Goal: Information Seeking & Learning: Compare options

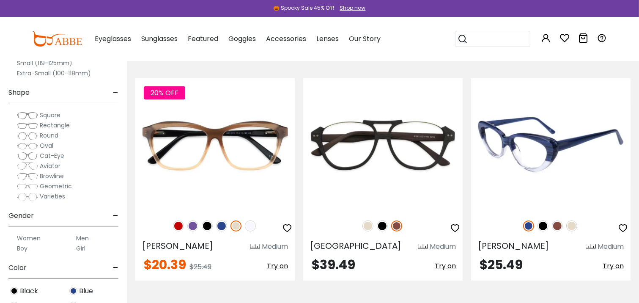
scroll to position [169, 0]
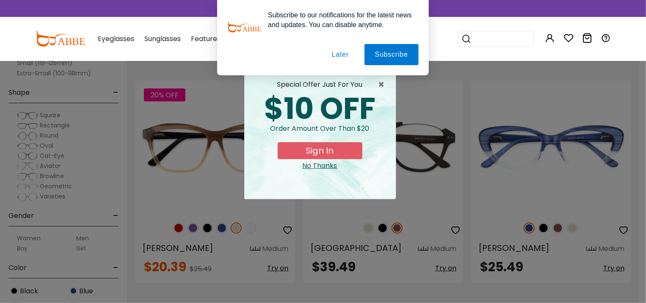
click at [344, 50] on button "Later" at bounding box center [340, 54] width 38 height 21
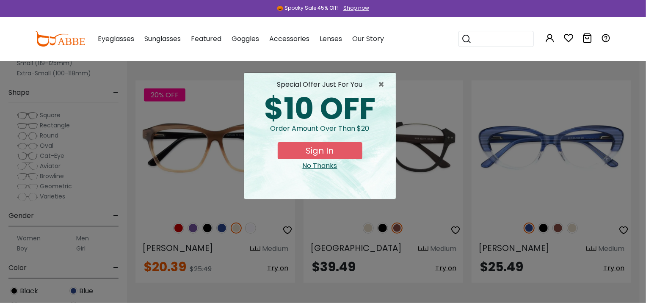
click at [316, 163] on div "No Thanks" at bounding box center [320, 166] width 138 height 10
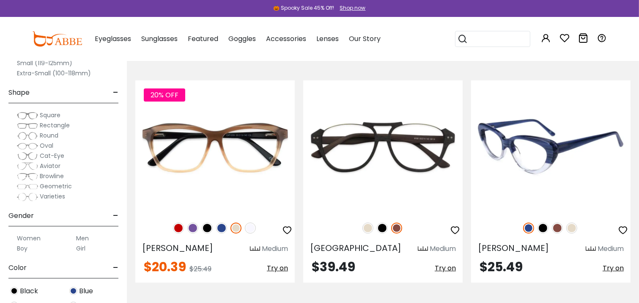
click at [531, 152] on img at bounding box center [550, 146] width 159 height 133
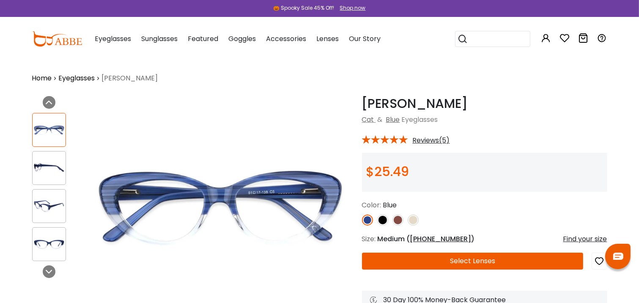
click at [42, 172] on img at bounding box center [49, 168] width 33 height 16
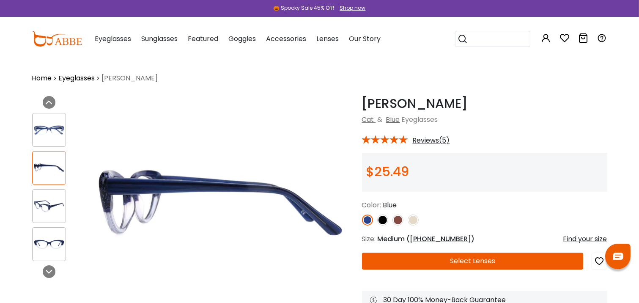
click at [46, 211] on img at bounding box center [49, 206] width 33 height 16
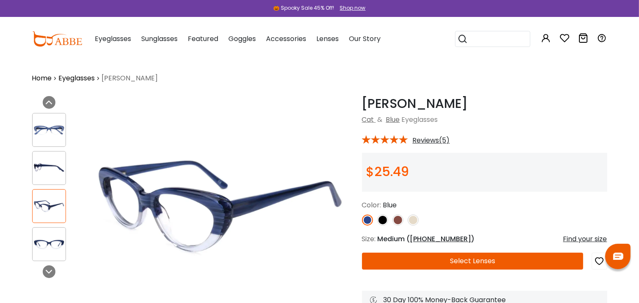
click at [51, 241] on img at bounding box center [49, 244] width 33 height 16
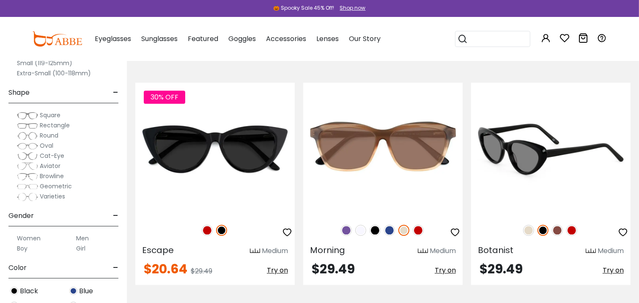
scroll to position [2031, 0]
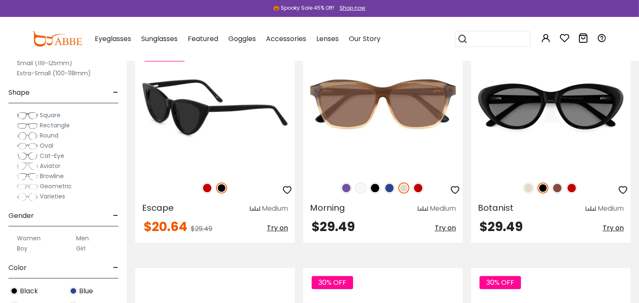
click at [189, 120] on img at bounding box center [214, 106] width 159 height 133
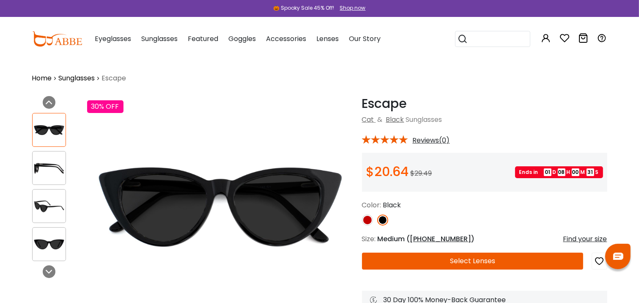
click at [49, 171] on img at bounding box center [49, 168] width 33 height 16
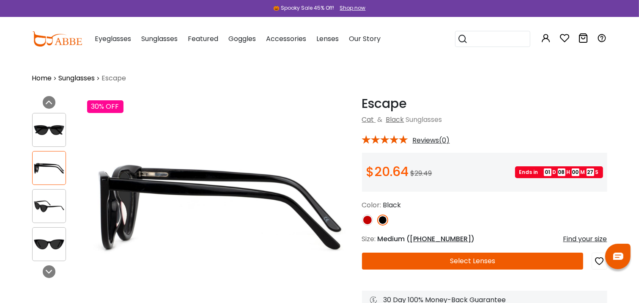
click at [46, 201] on img at bounding box center [49, 206] width 33 height 16
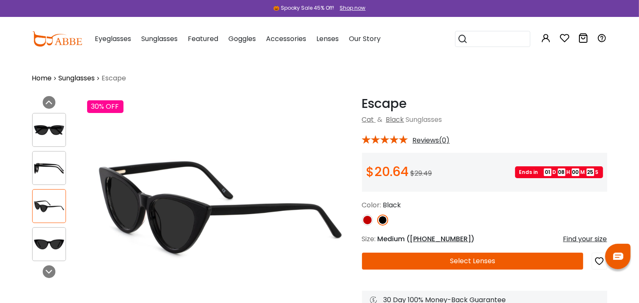
click at [54, 129] on img at bounding box center [49, 130] width 33 height 16
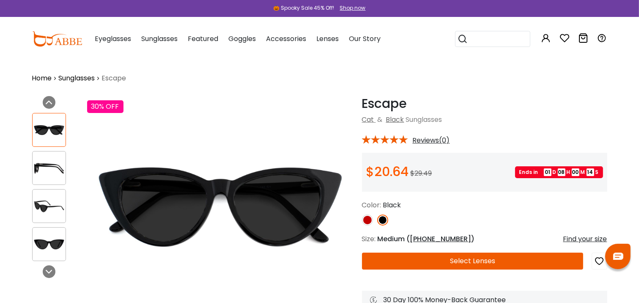
click at [367, 221] on img at bounding box center [367, 219] width 11 height 11
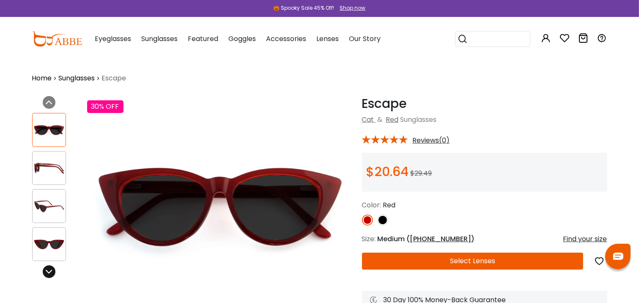
click at [51, 267] on div at bounding box center [49, 271] width 13 height 13
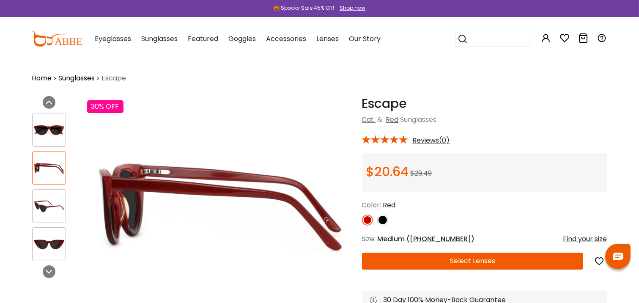
click at [55, 165] on img at bounding box center [49, 168] width 33 height 16
click at [46, 202] on img at bounding box center [49, 206] width 33 height 16
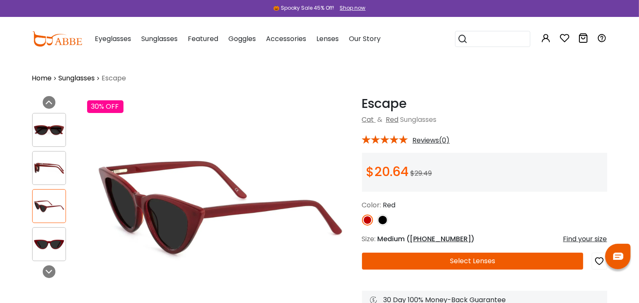
click at [49, 239] on img at bounding box center [49, 244] width 33 height 16
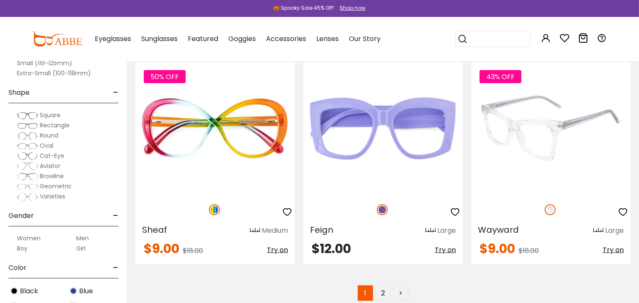
scroll to position [4569, 0]
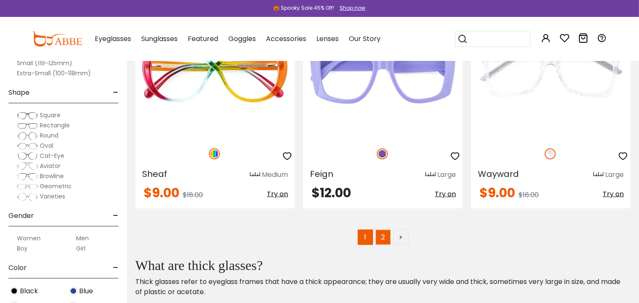
click at [382, 239] on link "2" at bounding box center [383, 237] width 15 height 15
